Goal: Information Seeking & Learning: Learn about a topic

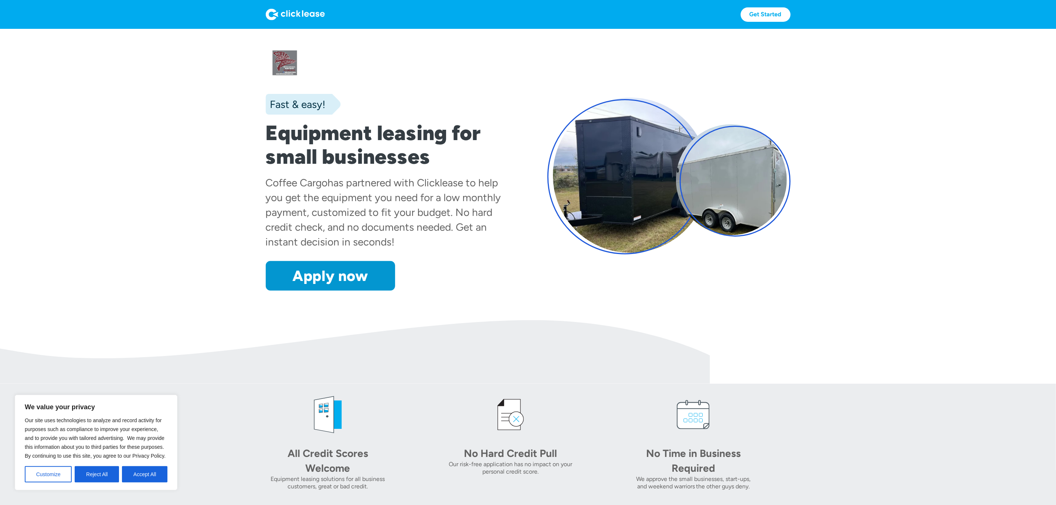
click at [171, 303] on section "Fast & easy! Equipment leasing for small businesses Coffee Cargo has partnered …" at bounding box center [528, 174] width 1056 height 291
click at [146, 473] on button "Accept All" at bounding box center [144, 474] width 45 height 16
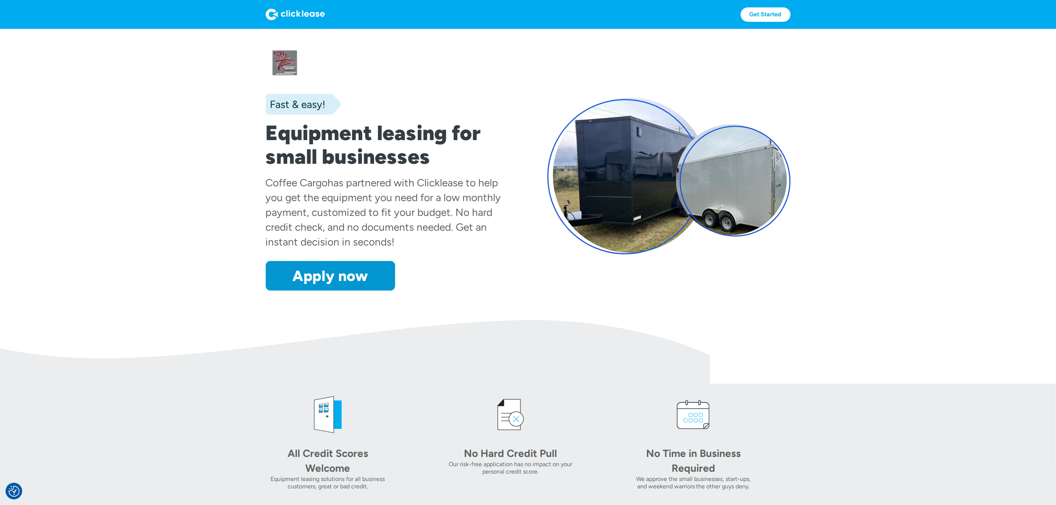
click at [176, 386] on section "All Credit Scores Welcome Equipment leasing solutions for all business customer…" at bounding box center [528, 505] width 1056 height 242
drag, startPoint x: 886, startPoint y: 313, endPoint x: 851, endPoint y: 317, distance: 35.7
click at [887, 313] on section "Fast & easy! Equipment leasing for small businesses Coffee Cargo has partnered …" at bounding box center [528, 174] width 1056 height 291
